Goal: Task Accomplishment & Management: Manage account settings

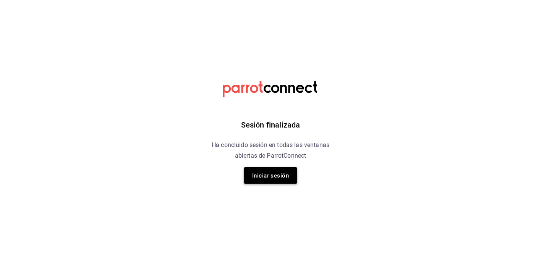
click at [271, 180] on font "Iniciar sesión" at bounding box center [270, 176] width 37 height 10
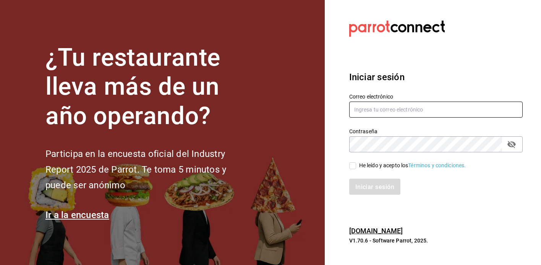
click at [393, 107] on input "text" at bounding box center [436, 110] width 174 height 16
type input "ramonoms@icloud.com"
click at [353, 160] on div "He leído y acepto los Términos y condiciones." at bounding box center [431, 162] width 183 height 18
click at [351, 165] on input "He leído y acepto los Términos y condiciones." at bounding box center [352, 165] width 7 height 7
checkbox input "true"
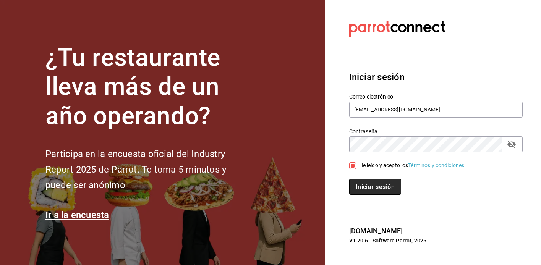
click at [365, 191] on button "Iniciar sesión" at bounding box center [375, 187] width 52 height 16
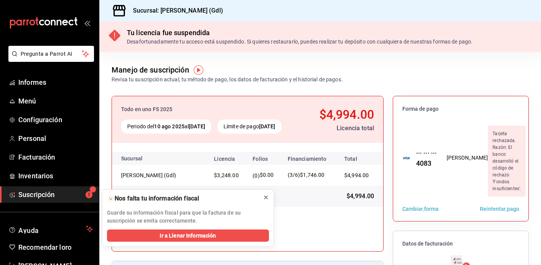
click at [264, 200] on icon at bounding box center [266, 198] width 6 height 6
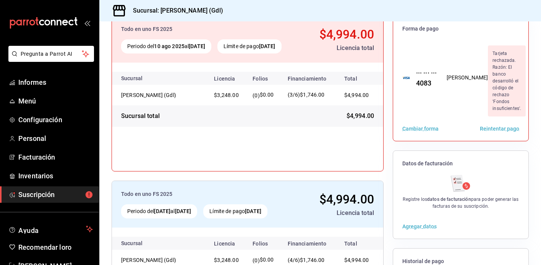
scroll to position [81, 0]
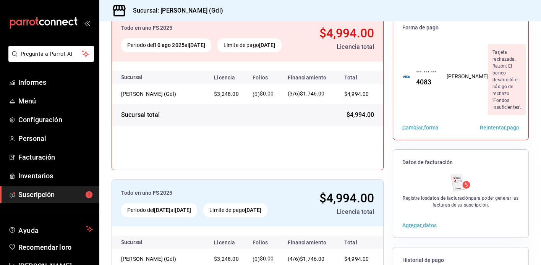
click at [497, 115] on div "Cambiar forma Reintentar pago" at bounding box center [460, 127] width 135 height 24
click at [496, 124] on font "Reintentar pago" at bounding box center [499, 127] width 39 height 6
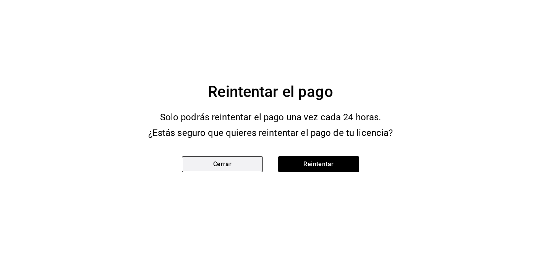
click at [227, 167] on button "Cerrar" at bounding box center [222, 164] width 81 height 16
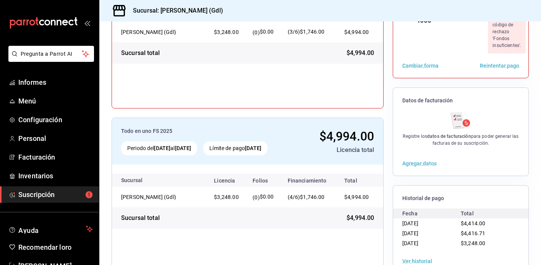
scroll to position [0, 0]
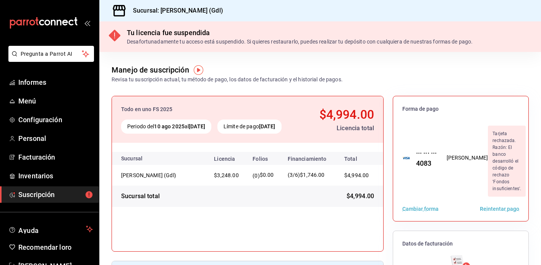
click at [418, 206] on font "Cambiar forma" at bounding box center [421, 209] width 36 height 6
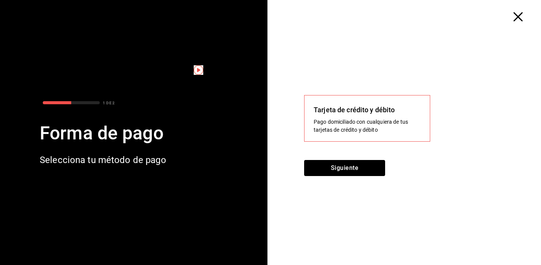
click at [346, 107] on div "Tarjeta de crédito y débito" at bounding box center [367, 110] width 107 height 10
click at [305, 151] on div "Tarjeta de crédito y débito Pago domiciliado con cualquiera de tus tarjetas de …" at bounding box center [408, 143] width 268 height 244
click at [331, 162] on div "Siguiente" at bounding box center [407, 172] width 206 height 25
click at [331, 109] on font "Tarjeta de crédito y débito" at bounding box center [354, 110] width 81 height 8
click at [337, 170] on font "Siguiente" at bounding box center [345, 167] width 28 height 7
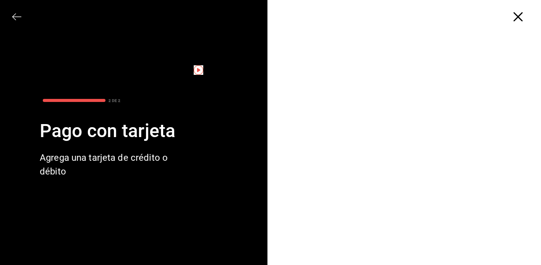
click at [521, 11] on div at bounding box center [408, 10] width 268 height 21
click at [518, 23] on div at bounding box center [408, 144] width 268 height 247
click at [515, 11] on div at bounding box center [408, 10] width 268 height 21
click at [516, 15] on icon "button" at bounding box center [518, 16] width 9 height 9
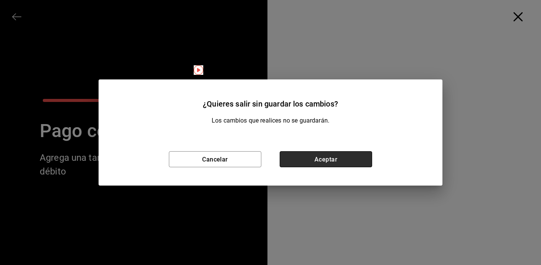
click at [307, 162] on button "Aceptar" at bounding box center [326, 159] width 93 height 16
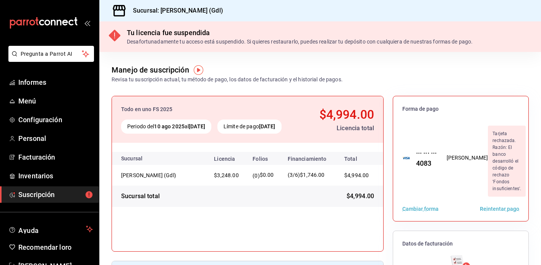
click at [421, 206] on font "Cambiar forma" at bounding box center [421, 209] width 36 height 6
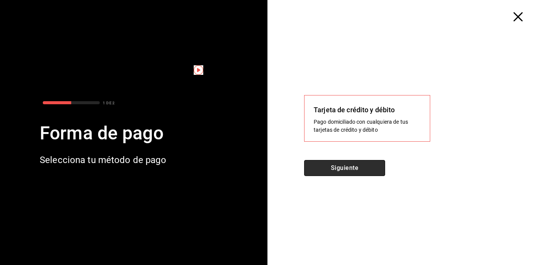
click at [362, 168] on button "Siguiente" at bounding box center [344, 168] width 81 height 16
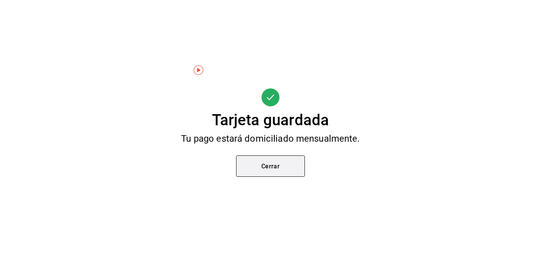
click at [267, 173] on button "Cerrar" at bounding box center [270, 166] width 69 height 21
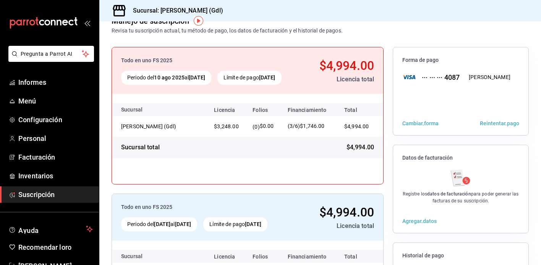
scroll to position [49, 0]
click at [499, 125] on font "Reintentar pago" at bounding box center [499, 123] width 39 height 6
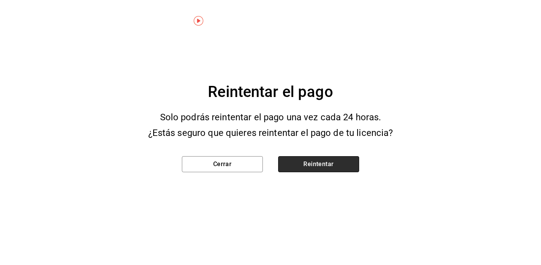
click at [317, 162] on button "Reintentar" at bounding box center [318, 164] width 81 height 16
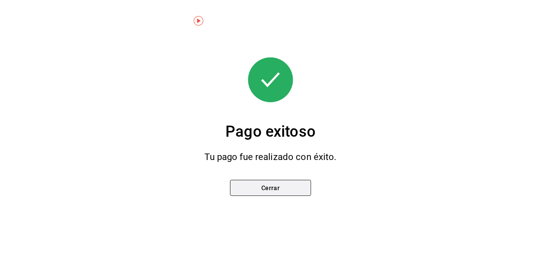
click at [267, 187] on font "Cerrar" at bounding box center [270, 188] width 19 height 7
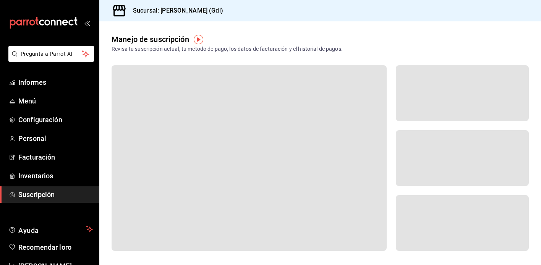
scroll to position [0, 0]
